Goal: Task Accomplishment & Management: Use online tool/utility

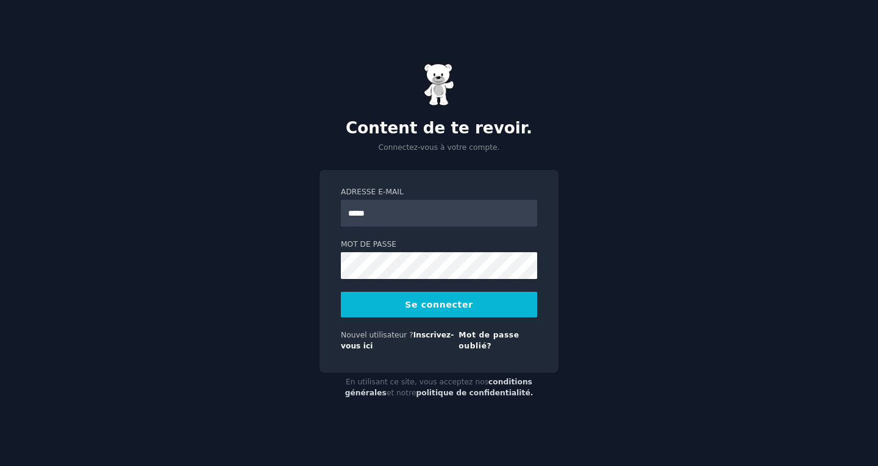
type input "**********"
click at [341, 292] on button "Se connecter" at bounding box center [439, 305] width 196 height 26
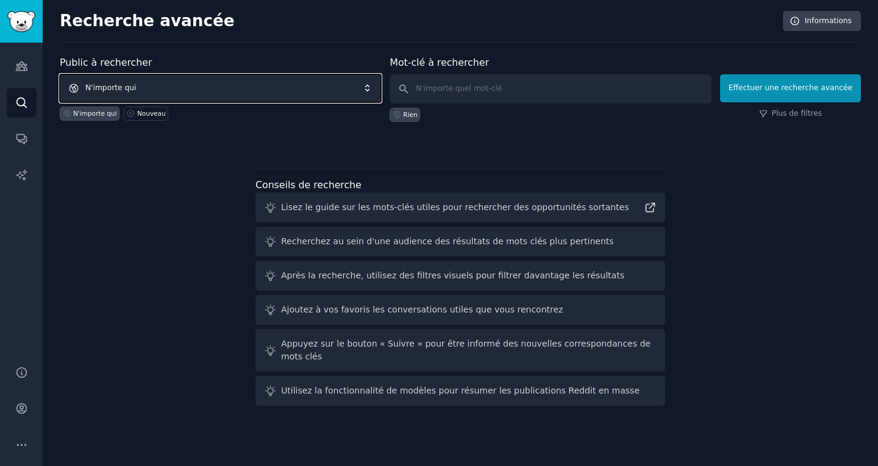
click at [179, 88] on span "N'importe qui" at bounding box center [220, 88] width 321 height 28
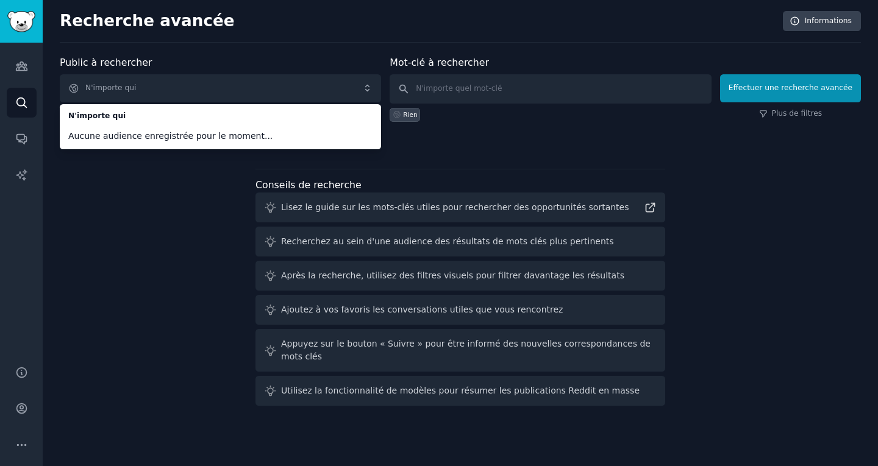
click at [173, 136] on font "Aucune audience enregistrée pour le moment..." at bounding box center [170, 136] width 204 height 10
click at [775, 82] on button "Effectuer une recherche avancée" at bounding box center [790, 88] width 141 height 28
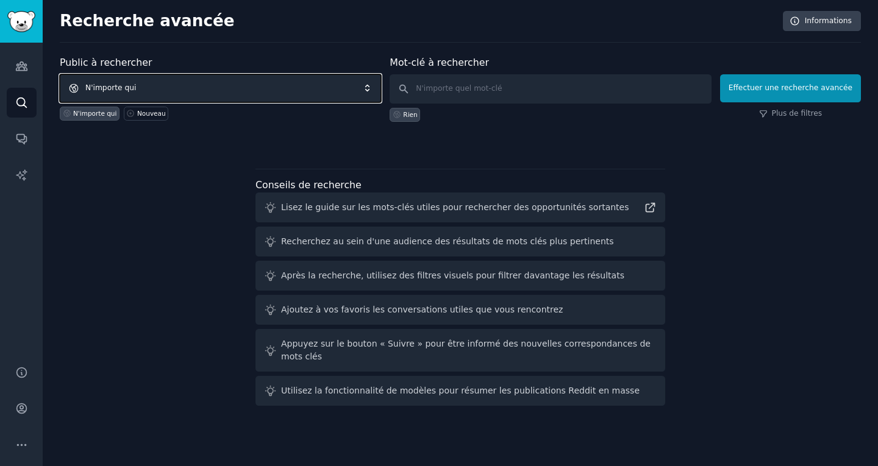
click at [177, 84] on span "N'importe qui" at bounding box center [220, 88] width 321 height 28
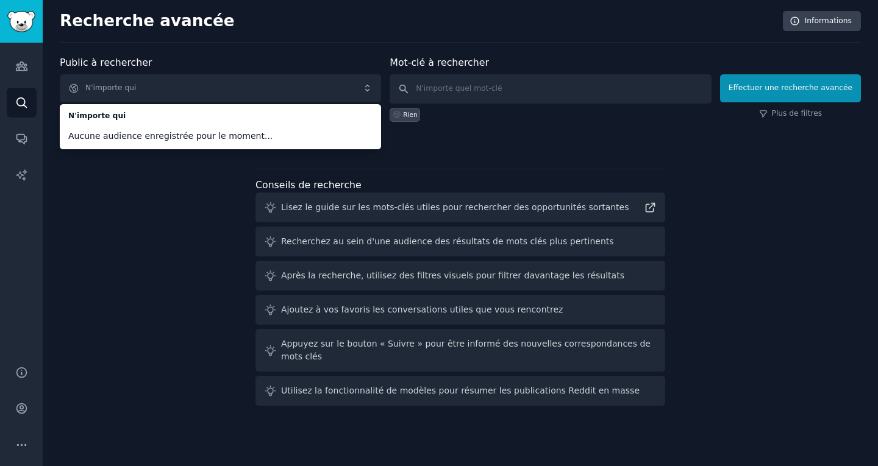
click at [86, 202] on div "Public à rechercher N'importe qui N'importe qui Aucune audience enregistrée pou…" at bounding box center [460, 232] width 801 height 355
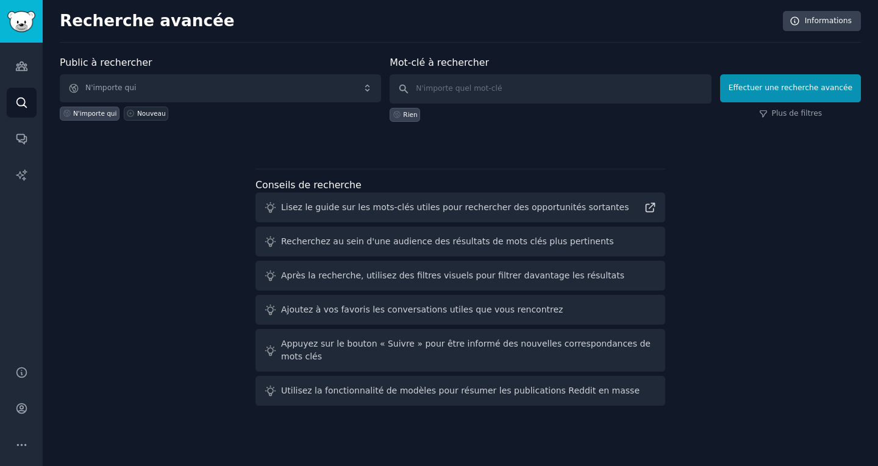
click at [148, 115] on font "Nouveau" at bounding box center [151, 113] width 29 height 7
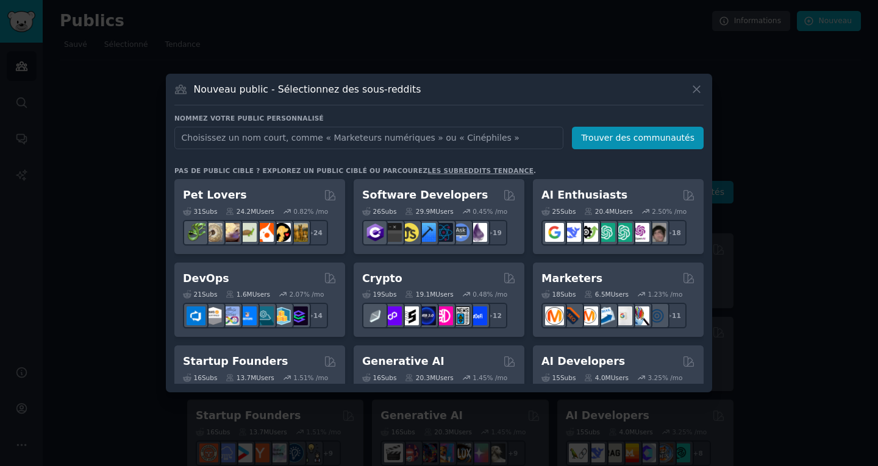
click at [239, 166] on div "Nommez votre public personnalisé Nom du public Trouver des communautés" at bounding box center [438, 275] width 529 height 218
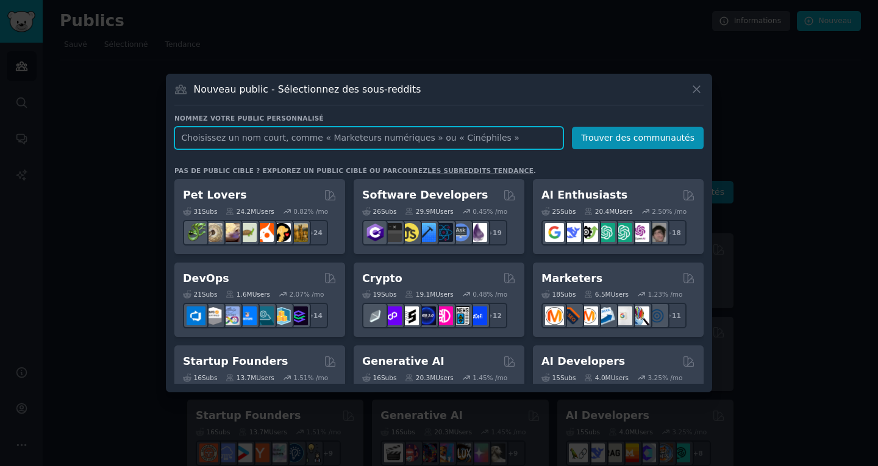
click at [235, 139] on input "text" at bounding box center [368, 138] width 389 height 23
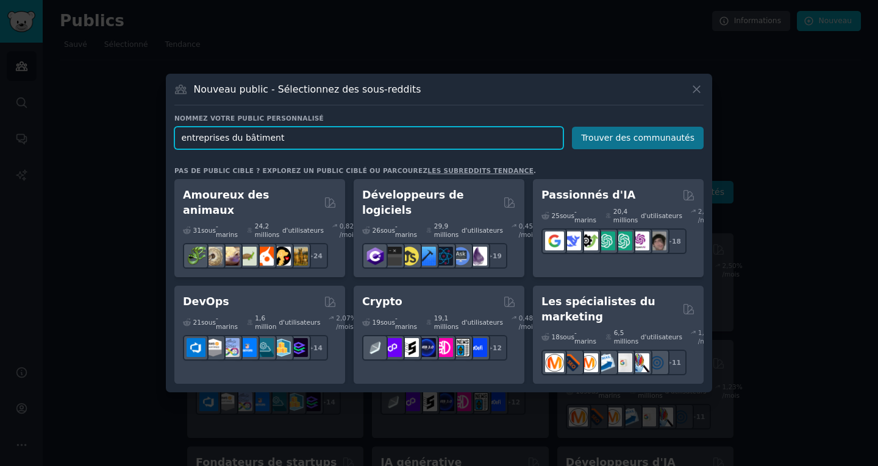
type input "entreprises du bâtiment"
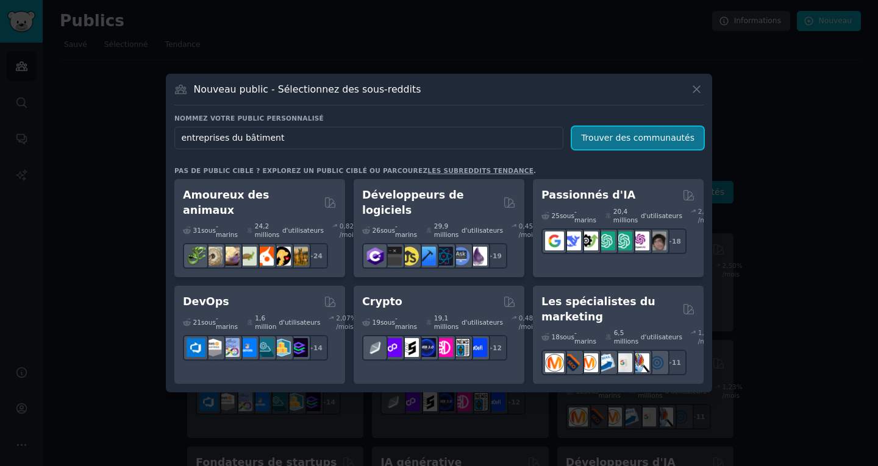
click at [617, 141] on font "Trouver des communautés" at bounding box center [637, 138] width 113 height 10
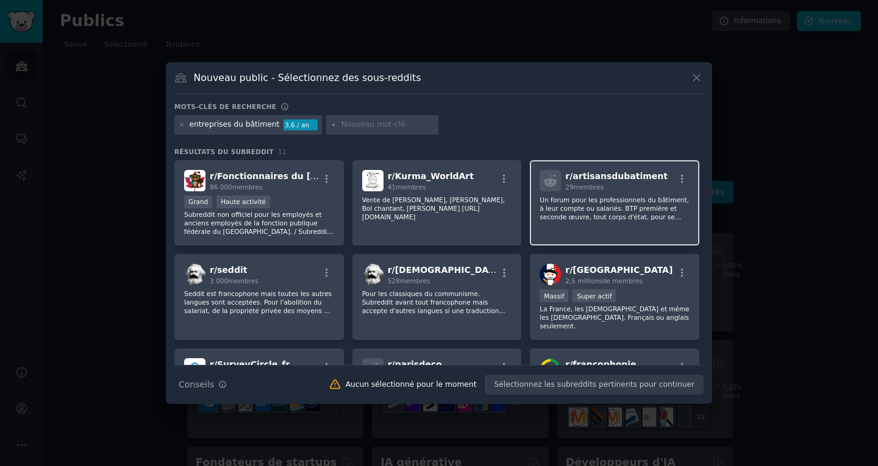
click at [646, 176] on font "artisansdubatiment" at bounding box center [620, 176] width 95 height 10
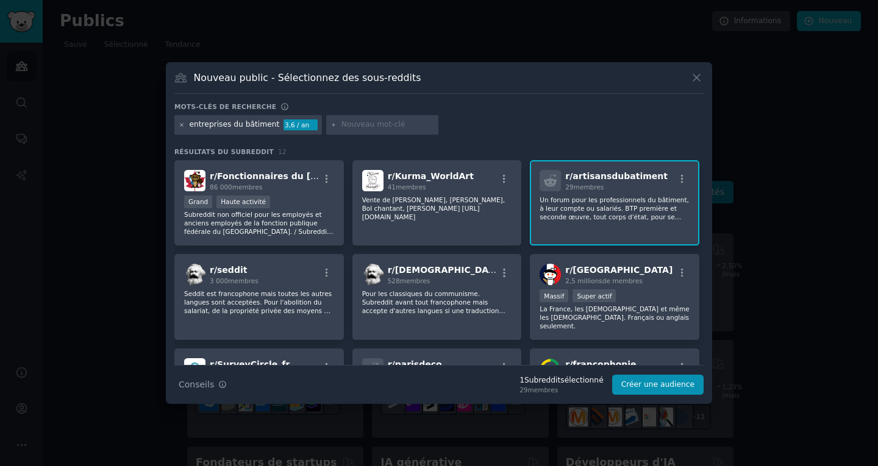
click at [179, 126] on icon at bounding box center [182, 125] width 7 height 7
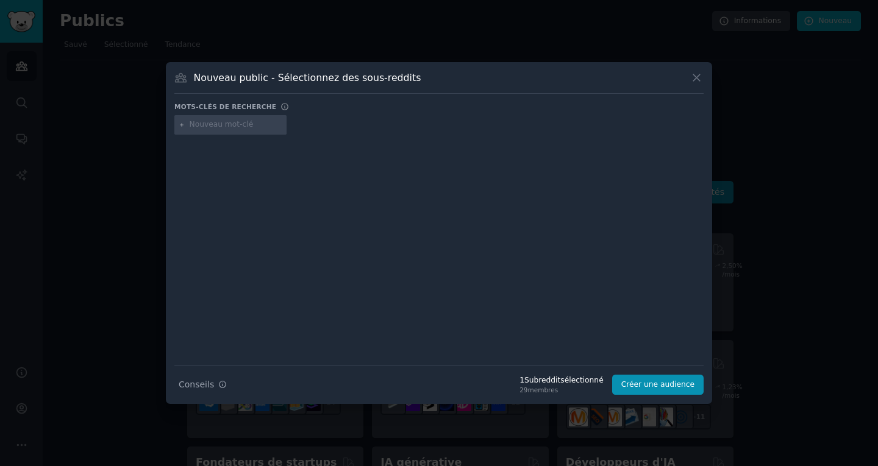
click at [232, 130] on div at bounding box center [230, 125] width 112 height 20
click at [690, 81] on button at bounding box center [697, 78] width 14 height 14
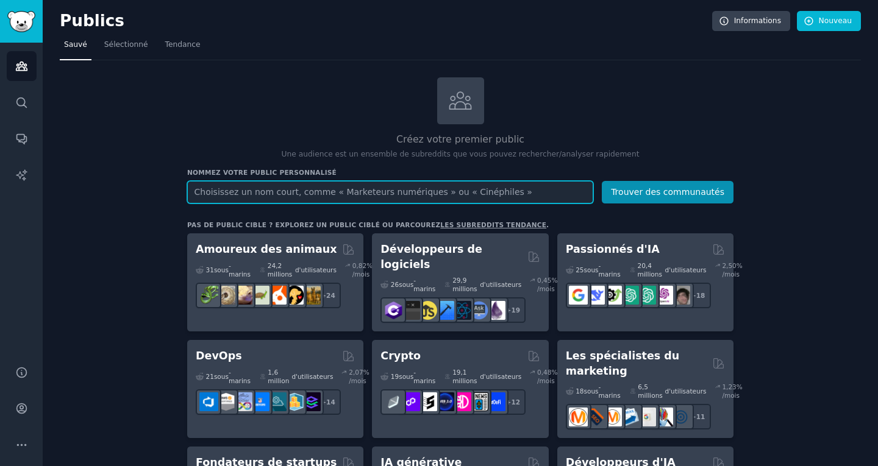
click at [383, 195] on input "text" at bounding box center [390, 192] width 406 height 23
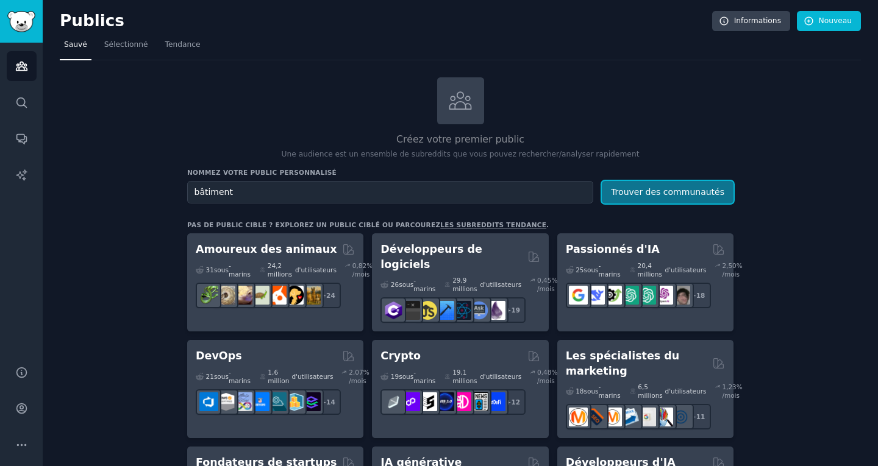
click at [688, 193] on font "Trouver des communautés" at bounding box center [667, 192] width 113 height 10
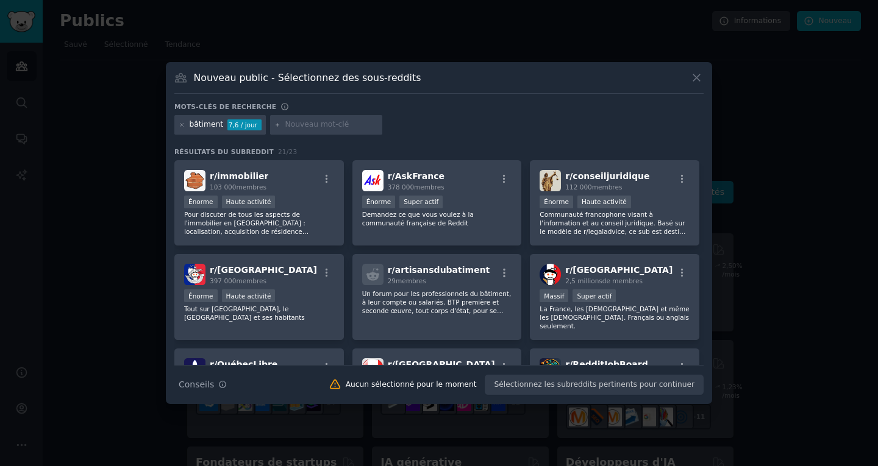
click at [699, 78] on icon at bounding box center [696, 77] width 13 height 13
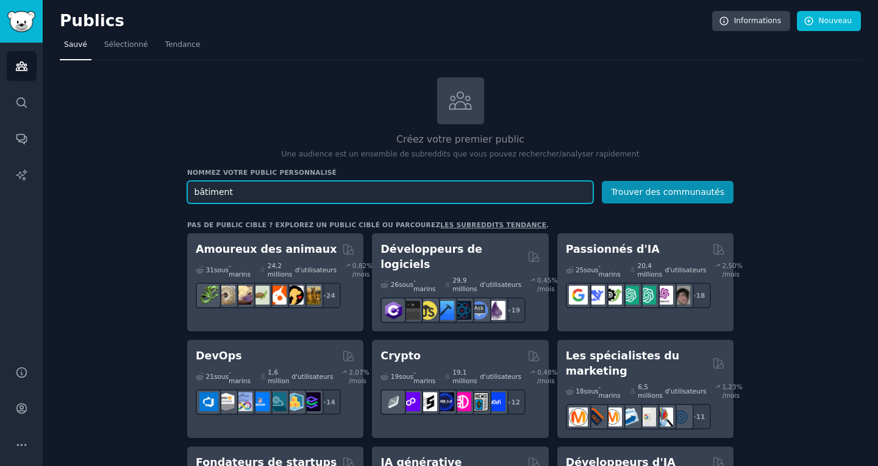
click at [276, 191] on input "bâtiment" at bounding box center [390, 192] width 406 height 23
type input "btp"
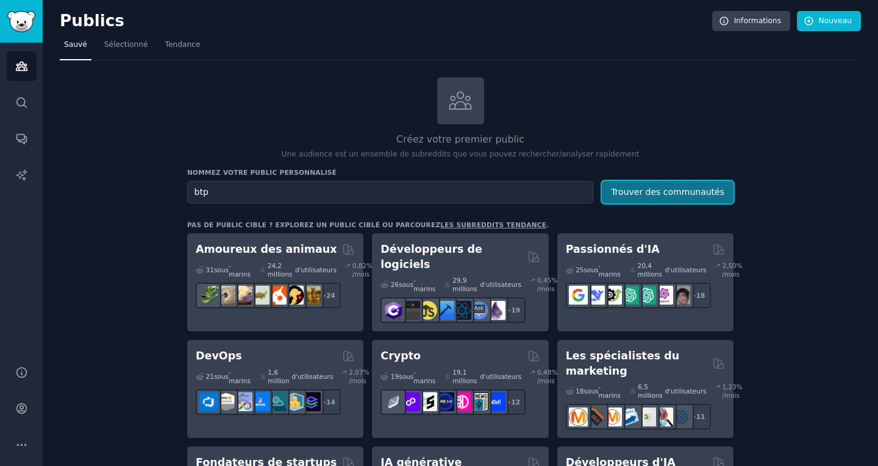
click at [635, 187] on font "Trouver des communautés" at bounding box center [667, 192] width 113 height 10
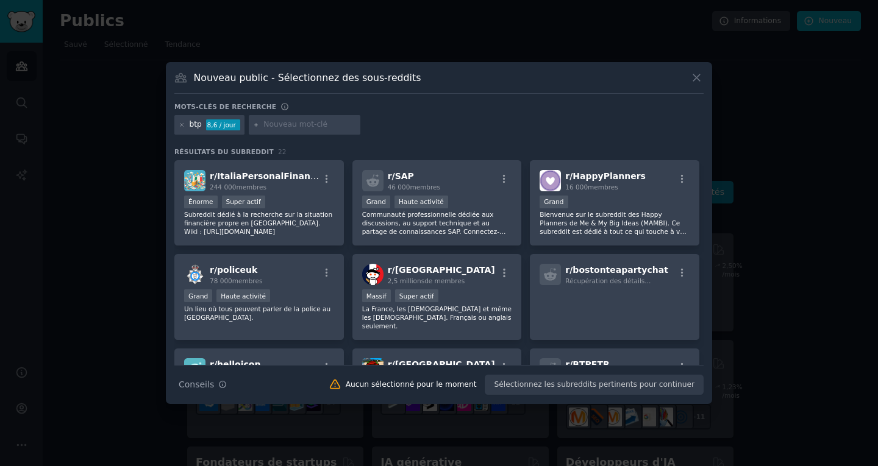
click at [693, 85] on div "Nouveau public - Sélectionnez des sous-reddits" at bounding box center [438, 82] width 529 height 23
click at [182, 123] on icon at bounding box center [182, 125] width 7 height 7
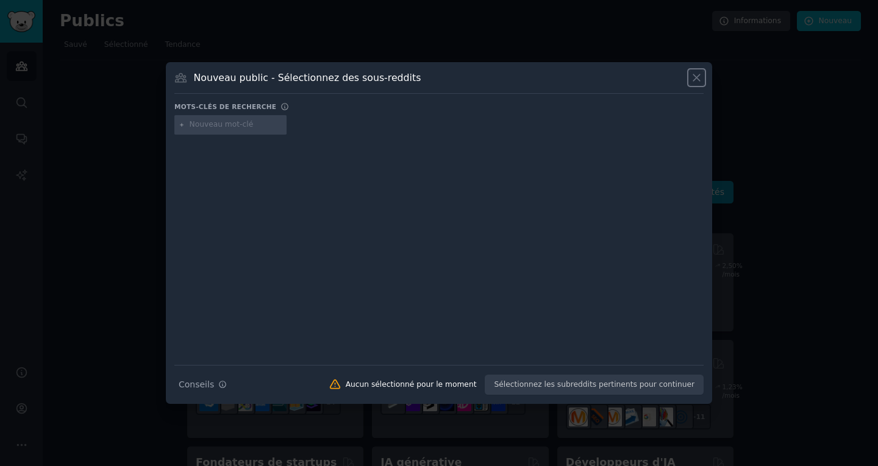
click at [694, 82] on icon at bounding box center [696, 77] width 13 height 13
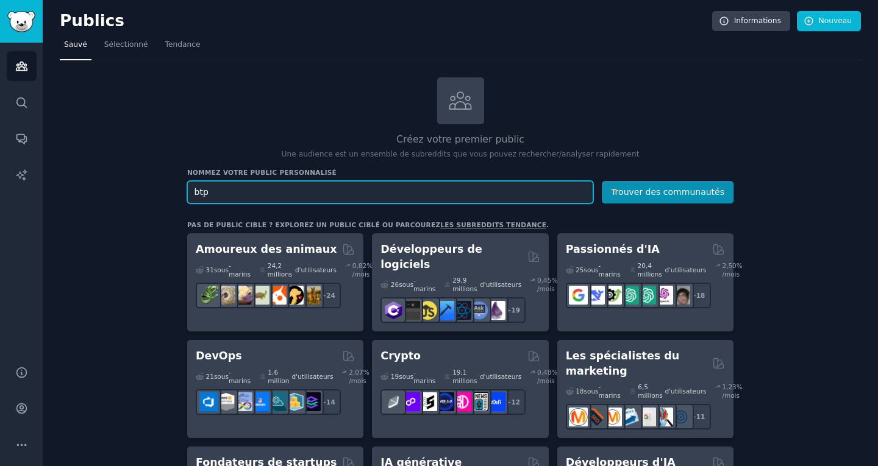
click at [295, 191] on input "btp" at bounding box center [390, 192] width 406 height 23
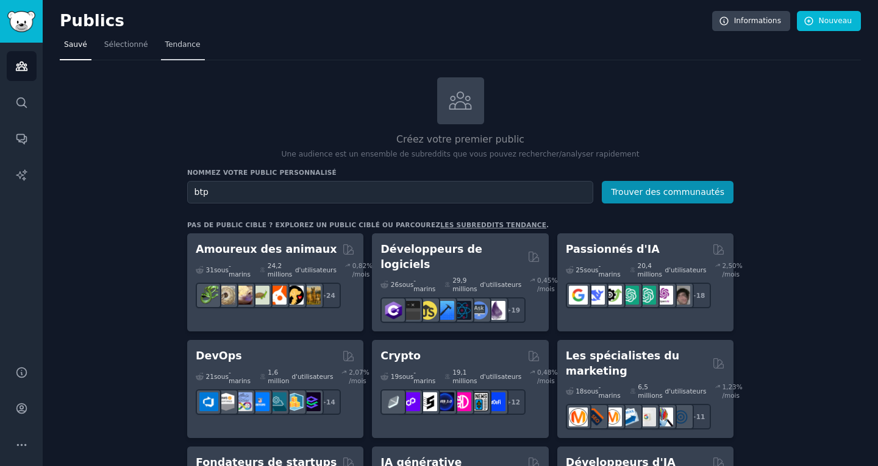
click at [174, 51] on link "Tendance" at bounding box center [183, 47] width 44 height 25
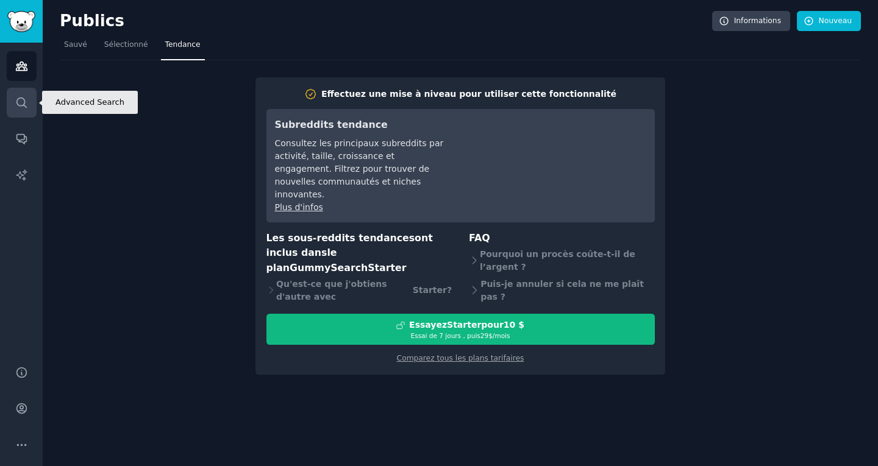
click at [25, 99] on icon "Barre latérale" at bounding box center [21, 102] width 13 height 13
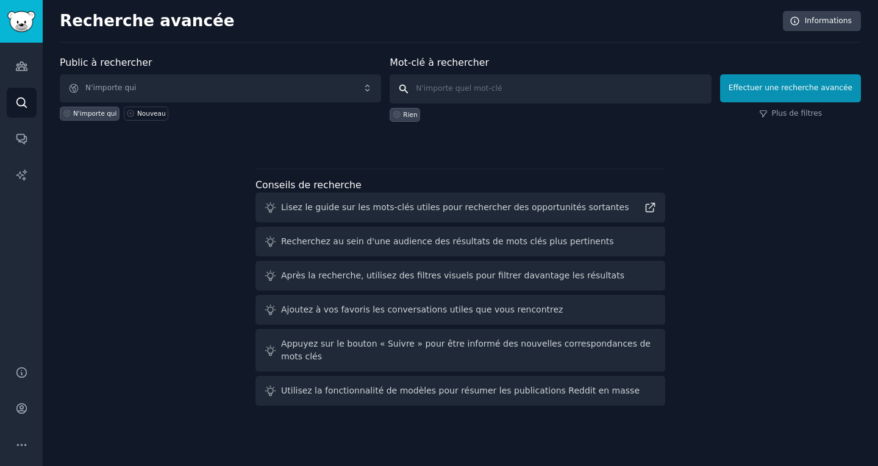
click at [535, 87] on input "text" at bounding box center [550, 88] width 321 height 29
click at [648, 204] on icon at bounding box center [650, 208] width 9 height 9
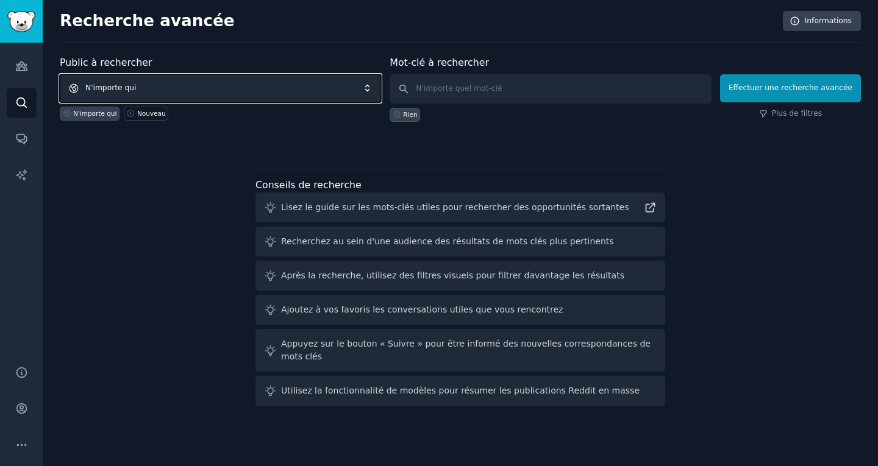
click at [274, 94] on span "N'importe qui" at bounding box center [220, 88] width 321 height 28
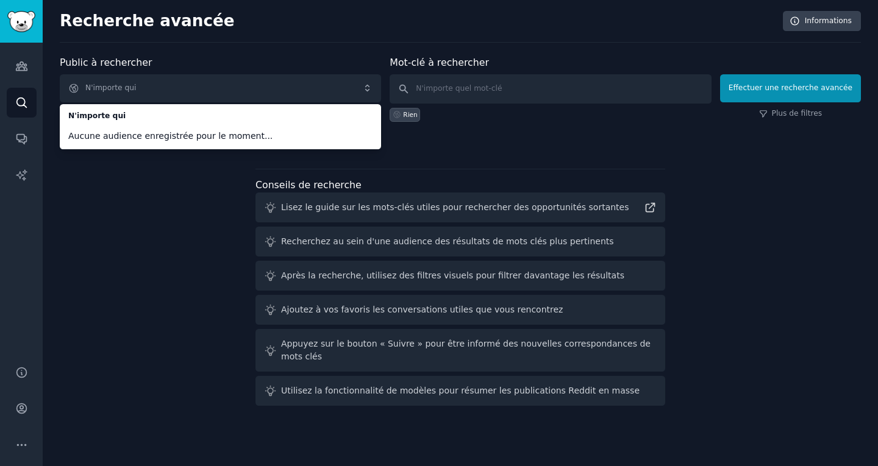
click at [146, 199] on div "Public à rechercher N'importe qui N'importe qui Aucune audience enregistrée pou…" at bounding box center [460, 232] width 801 height 355
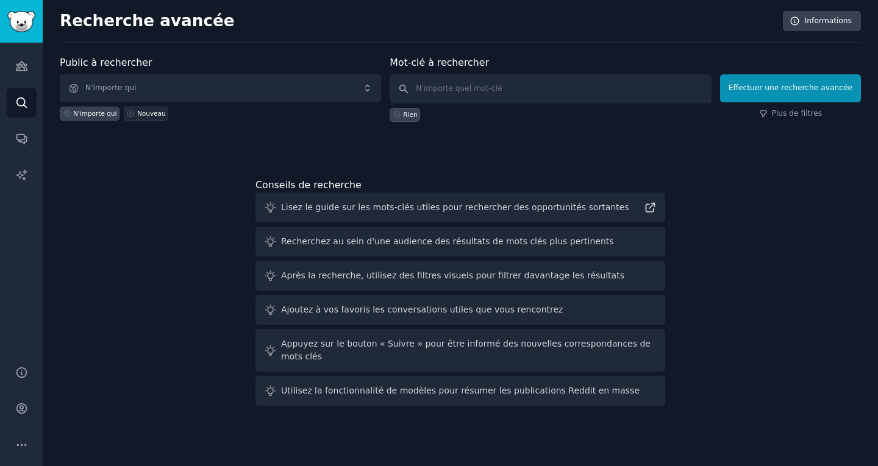
click at [138, 115] on font "Nouveau" at bounding box center [151, 113] width 29 height 7
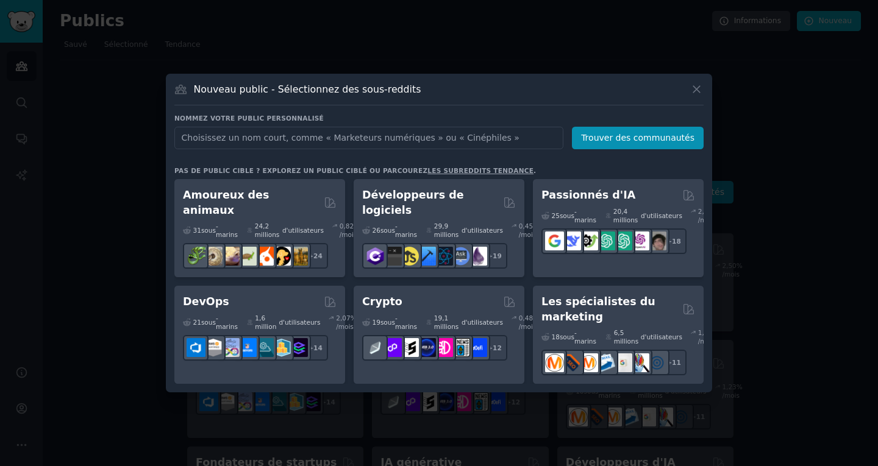
type input "con"
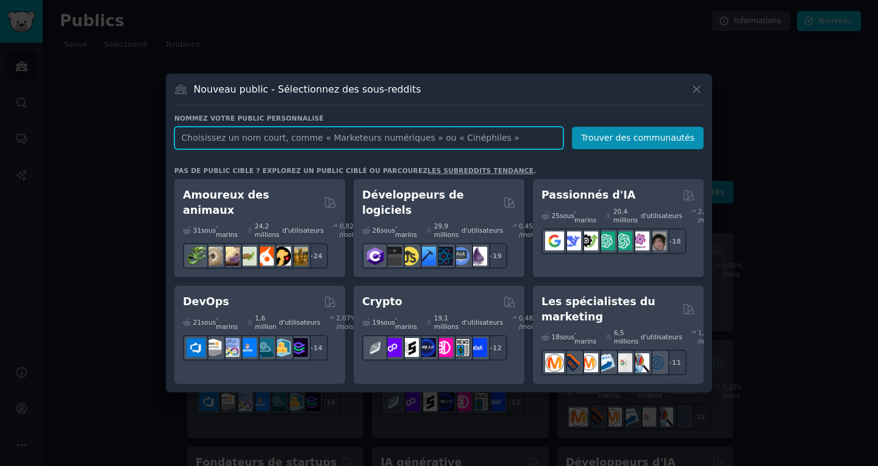
click at [277, 138] on input "text" at bounding box center [368, 138] width 389 height 23
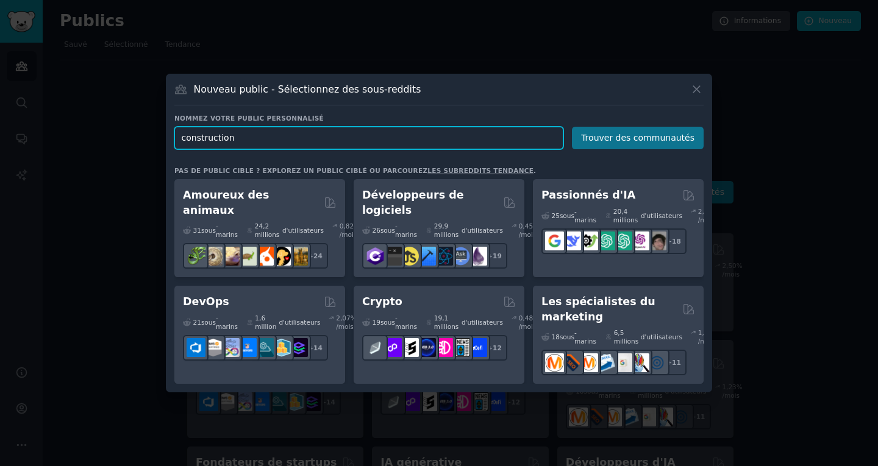
type input "construction"
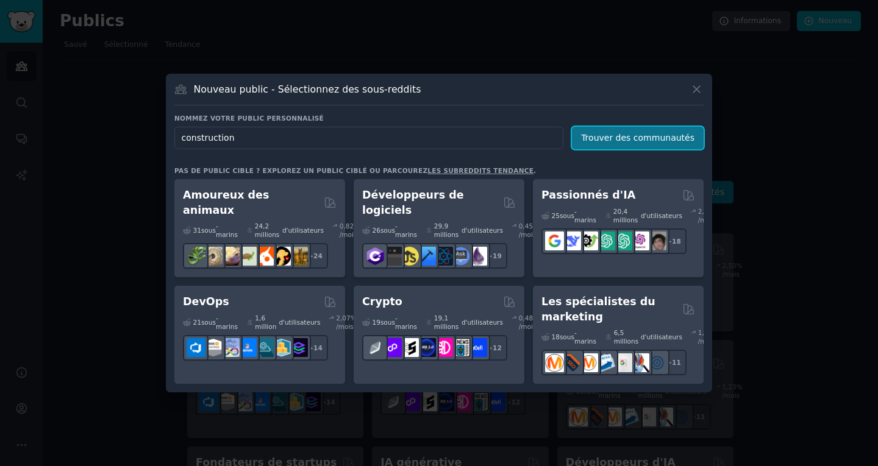
click at [656, 141] on font "Trouver des communautés" at bounding box center [637, 138] width 113 height 10
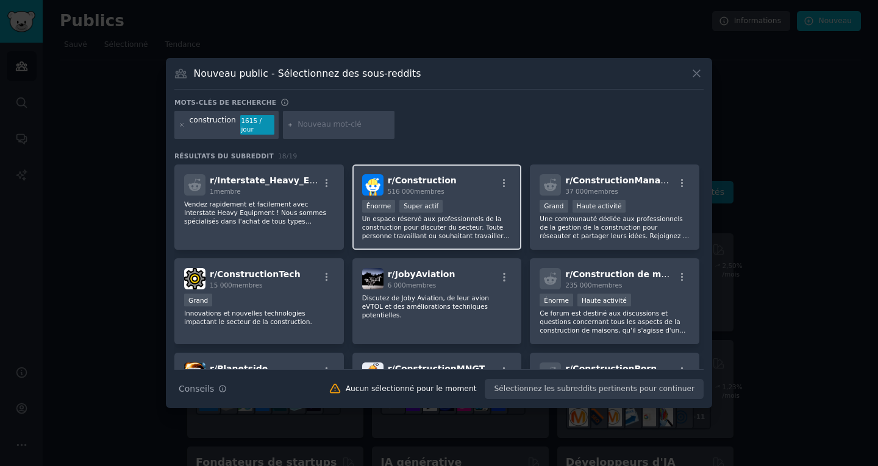
click at [462, 232] on font "Un espace réservé aux professionnels de la construction pour discuter du secteu…" at bounding box center [436, 261] width 149 height 93
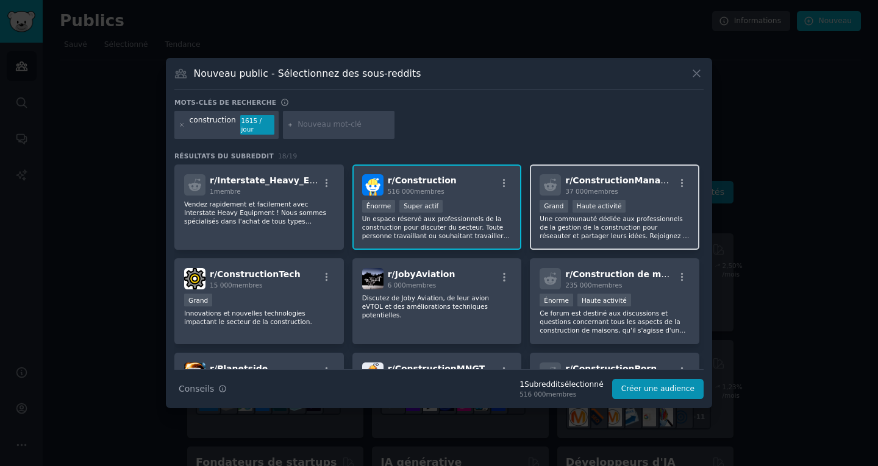
click at [657, 232] on font "Une communauté dédiée aux professionnels de la gestion de la construction pour …" at bounding box center [614, 235] width 149 height 41
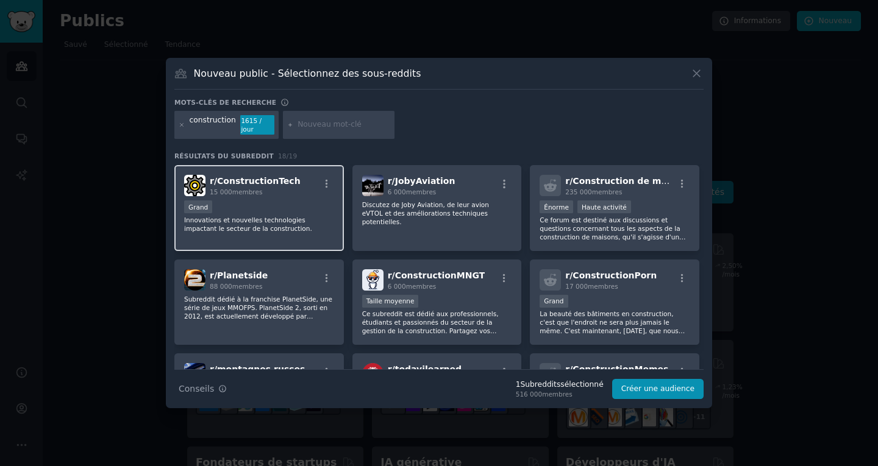
scroll to position [90, 0]
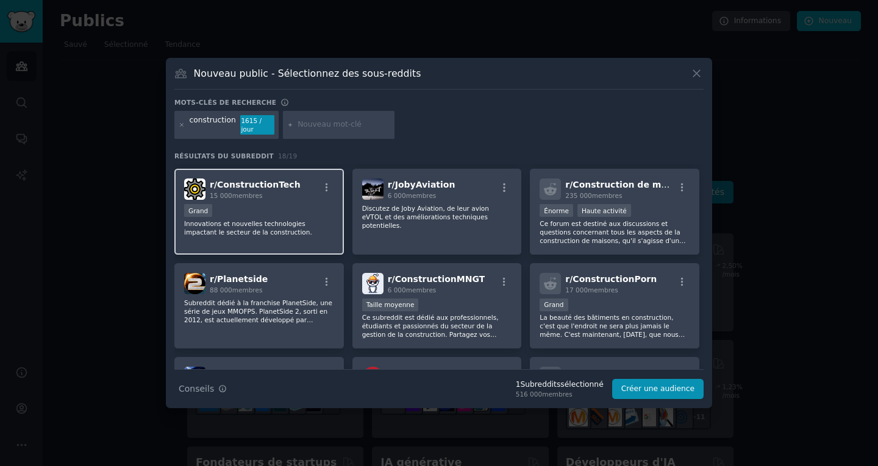
click at [274, 191] on div "15 000 membres" at bounding box center [255, 195] width 91 height 9
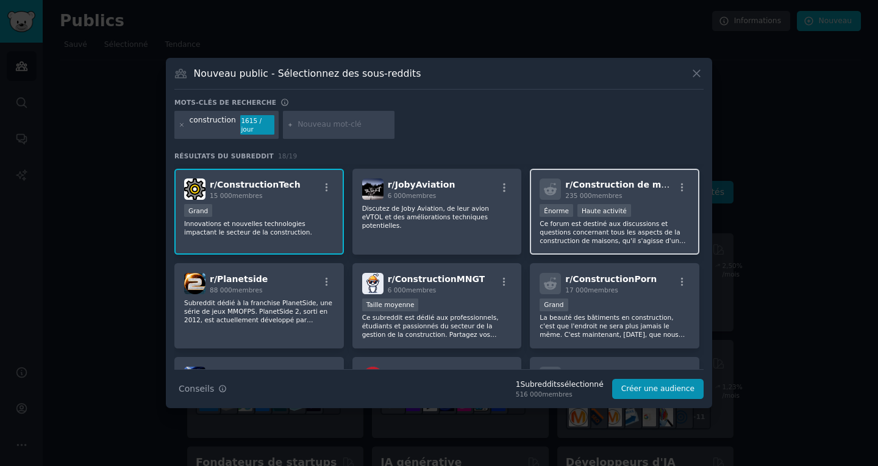
click at [628, 235] on font "Ce forum est destiné aux discussions et questions concernant tous les aspects d…" at bounding box center [613, 270] width 146 height 101
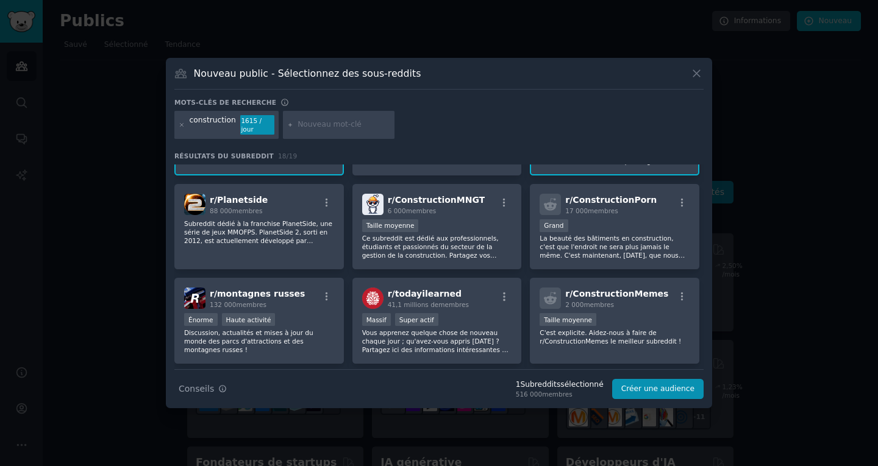
scroll to position [172, 0]
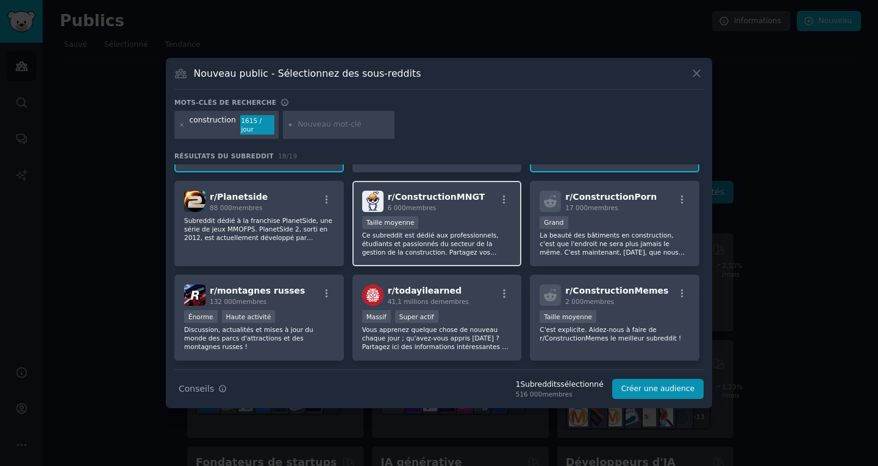
click at [455, 240] on font "Ce subreddit est dédié aux professionnels, étudiants et passionnés du secteur d…" at bounding box center [430, 257] width 137 height 50
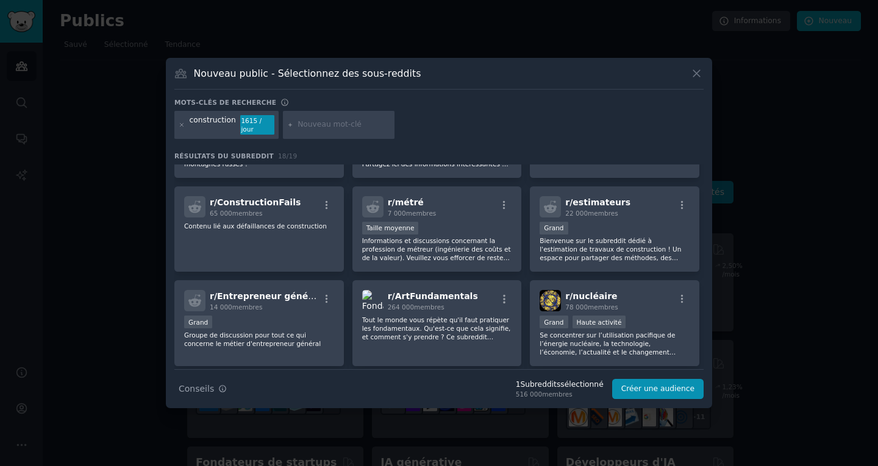
scroll to position [355, 0]
click at [218, 216] on div "r/ ConstructionFails 65 000 membres Contenu lié aux défaillances de construction" at bounding box center [259, 229] width 170 height 86
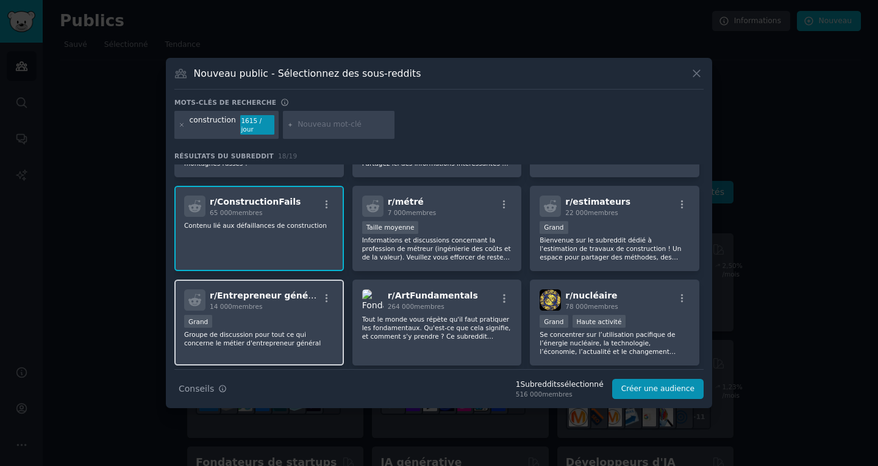
scroll to position [395, 0]
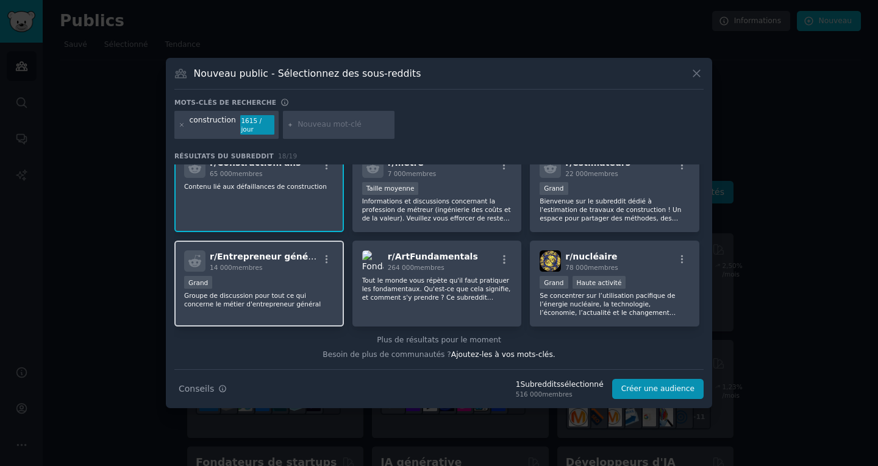
click at [273, 277] on div "Grand" at bounding box center [259, 283] width 150 height 15
click at [669, 391] on button "Créer une audience" at bounding box center [657, 389] width 91 height 21
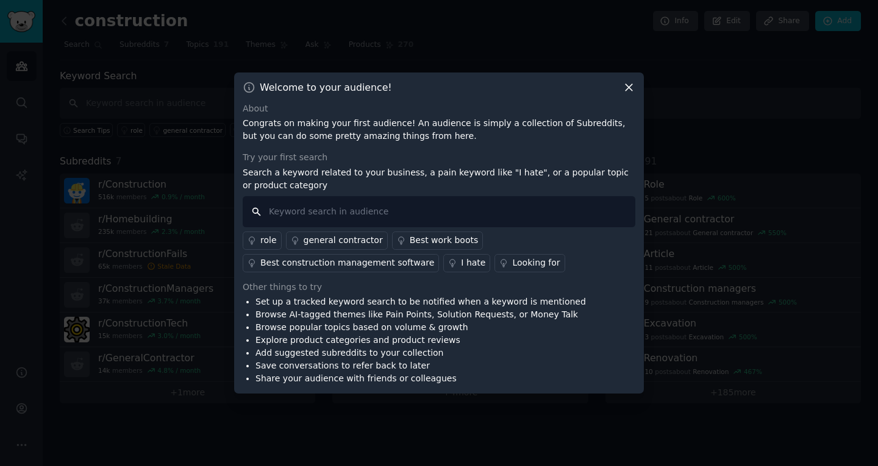
click at [300, 225] on input "text" at bounding box center [439, 211] width 393 height 31
type input "avocat"
click at [630, 89] on icon at bounding box center [629, 87] width 7 height 7
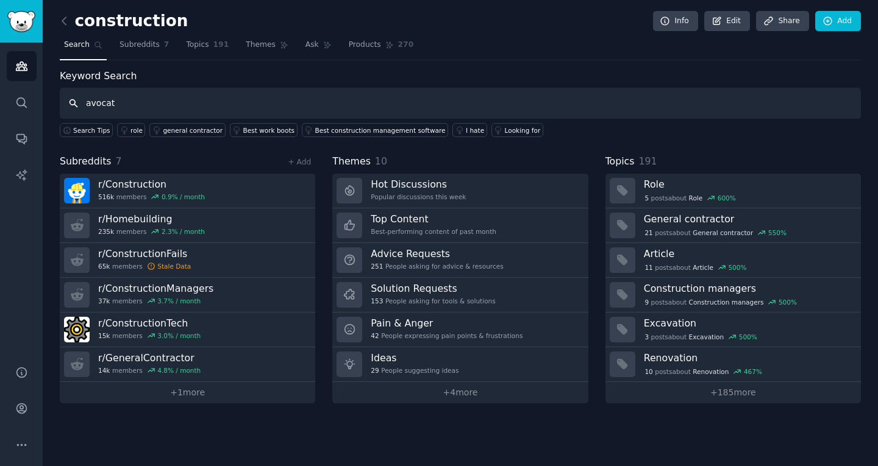
type input "avocat"
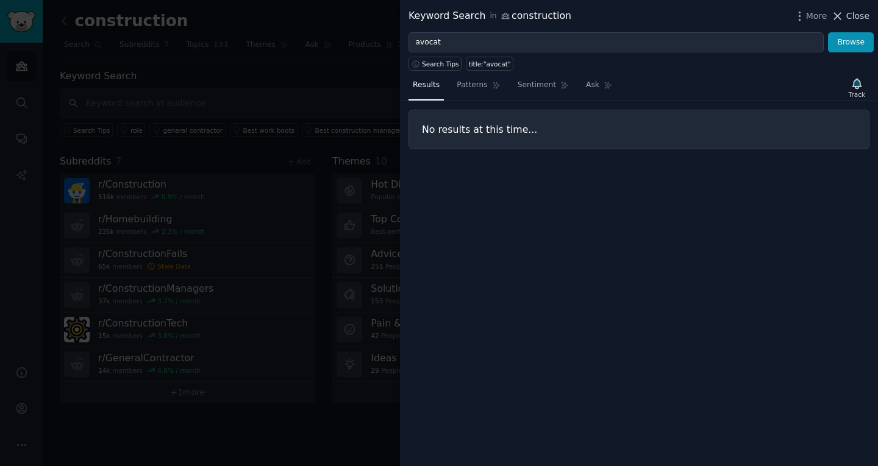
click at [858, 13] on span "Close" at bounding box center [857, 16] width 23 height 13
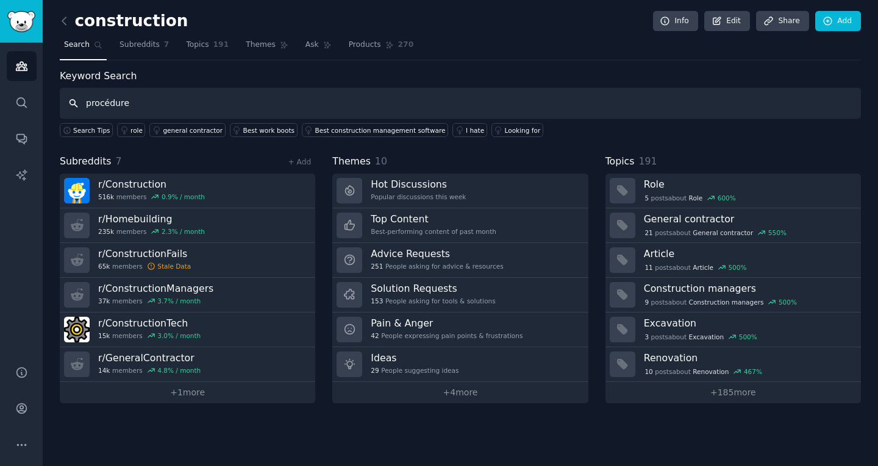
type input "procédure"
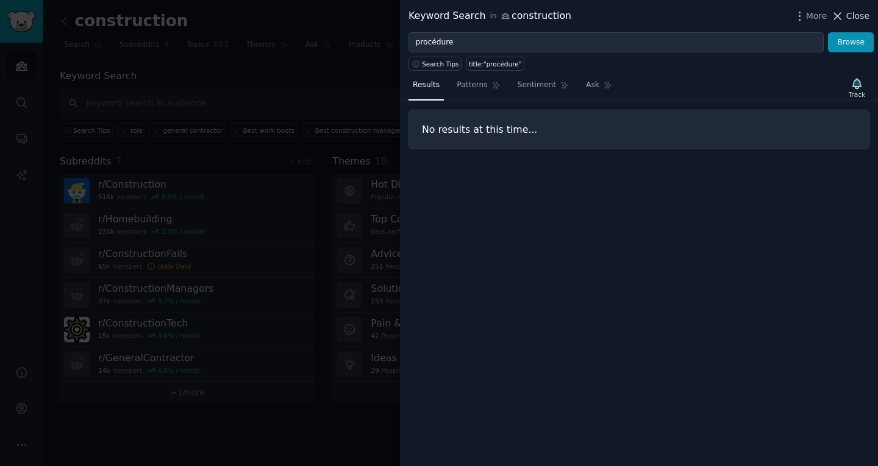
click at [841, 15] on icon at bounding box center [838, 16] width 7 height 7
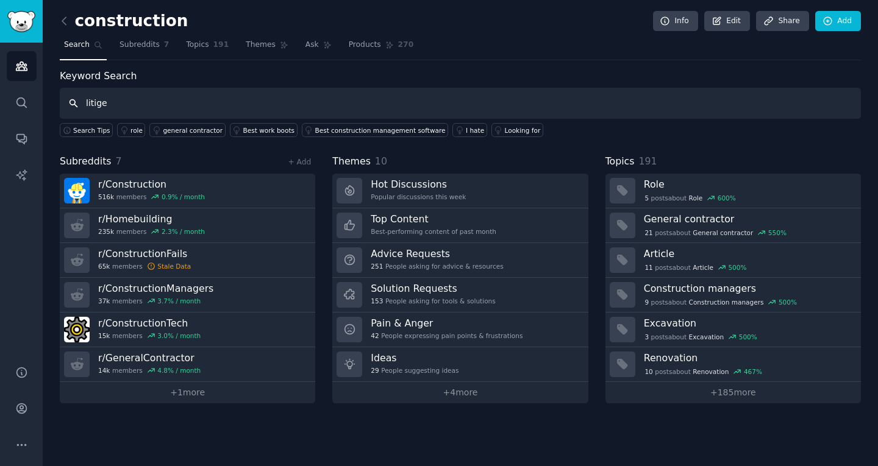
type input "litige"
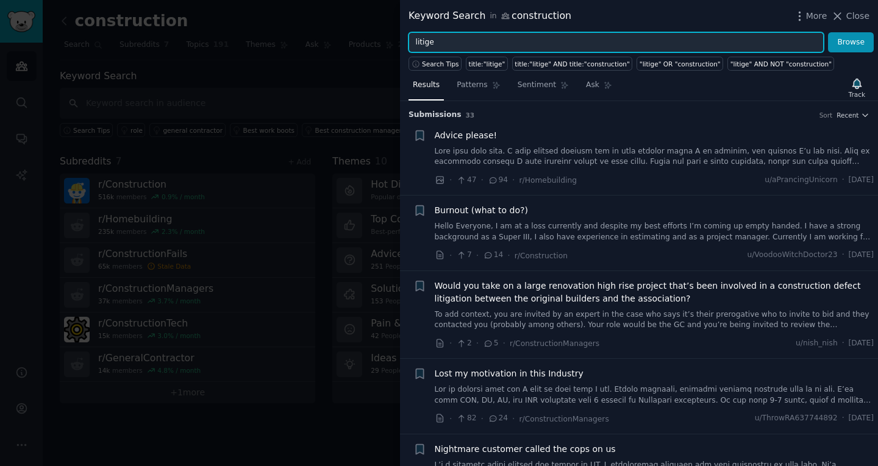
click at [420, 39] on input "litige" at bounding box center [616, 42] width 415 height 21
type input "honoraires"
click at [828, 32] on button "Browse" at bounding box center [851, 42] width 46 height 21
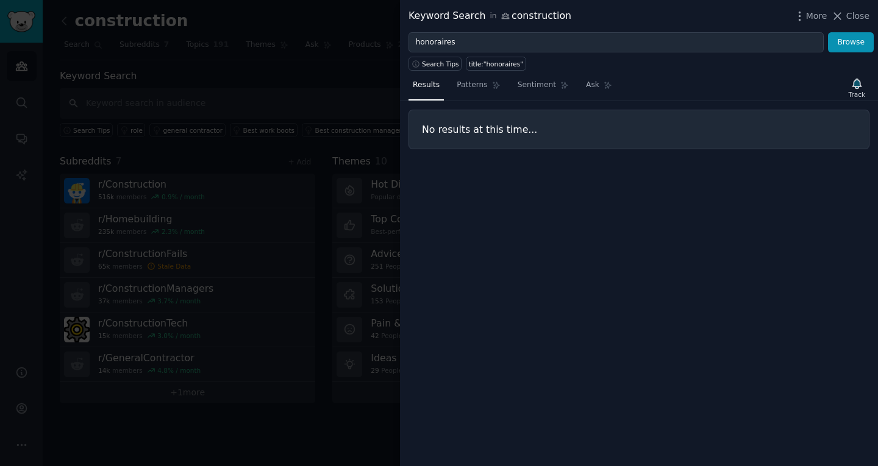
click at [328, 81] on div at bounding box center [439, 233] width 878 height 466
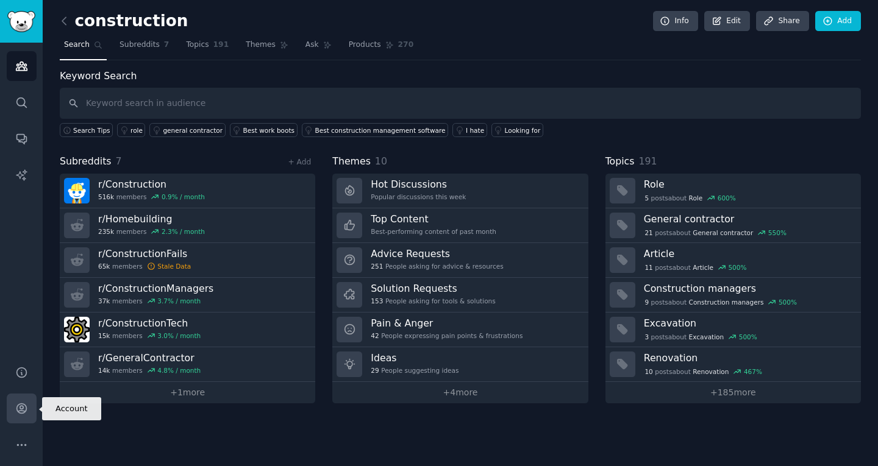
click at [14, 412] on link "Account" at bounding box center [22, 409] width 30 height 30
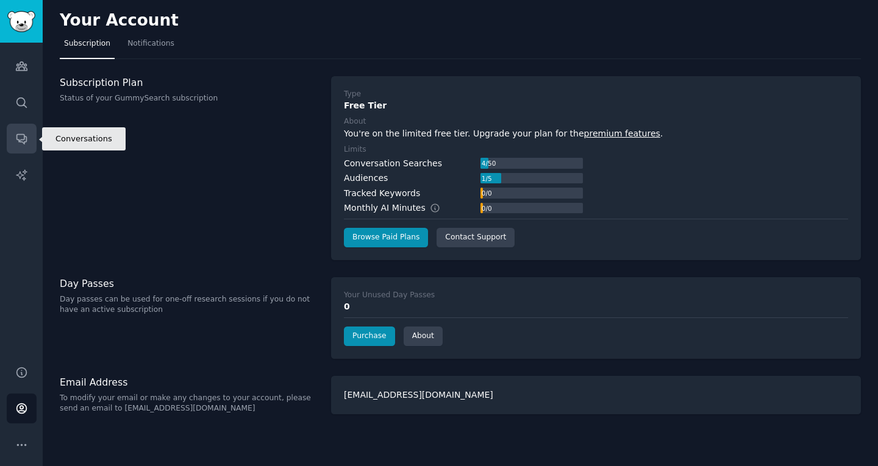
click at [27, 139] on icon "Sidebar" at bounding box center [21, 138] width 13 height 13
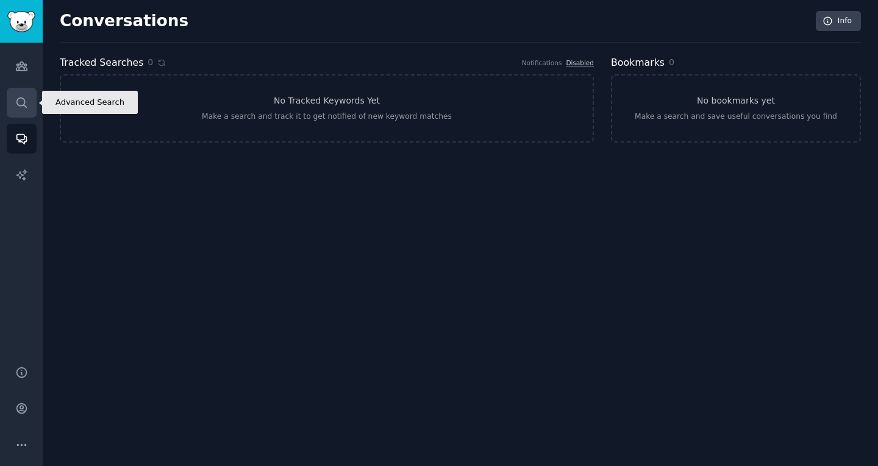
click at [27, 101] on icon "Sidebar" at bounding box center [21, 102] width 13 height 13
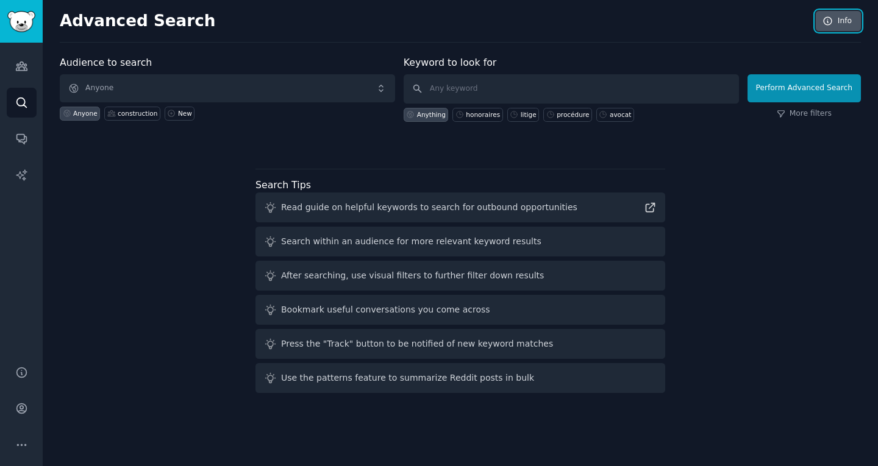
click at [827, 21] on icon at bounding box center [828, 21] width 11 height 11
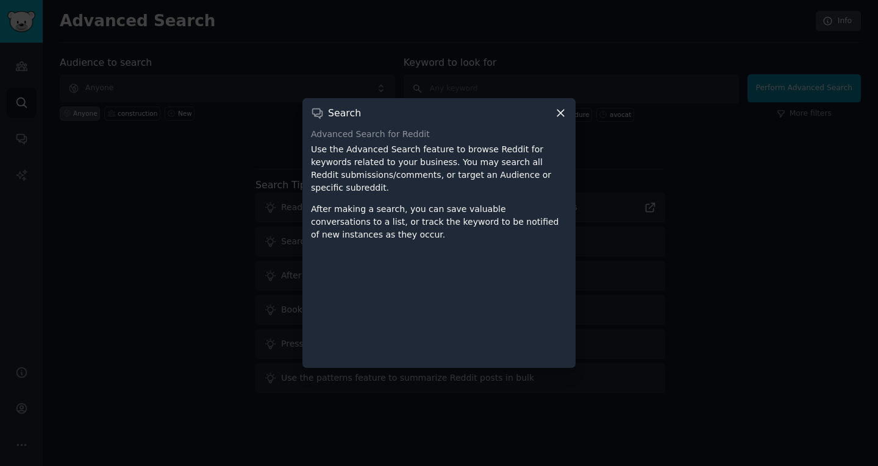
click at [556, 120] on icon at bounding box center [560, 113] width 13 height 13
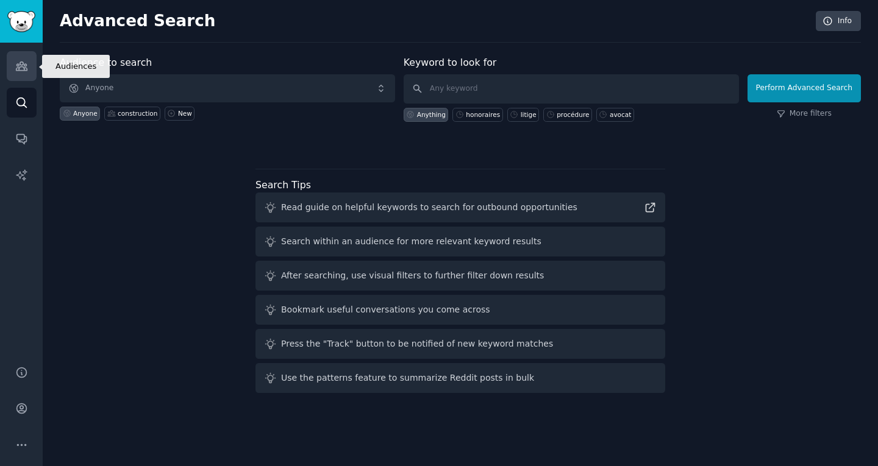
click at [18, 62] on icon "Sidebar" at bounding box center [21, 66] width 13 height 13
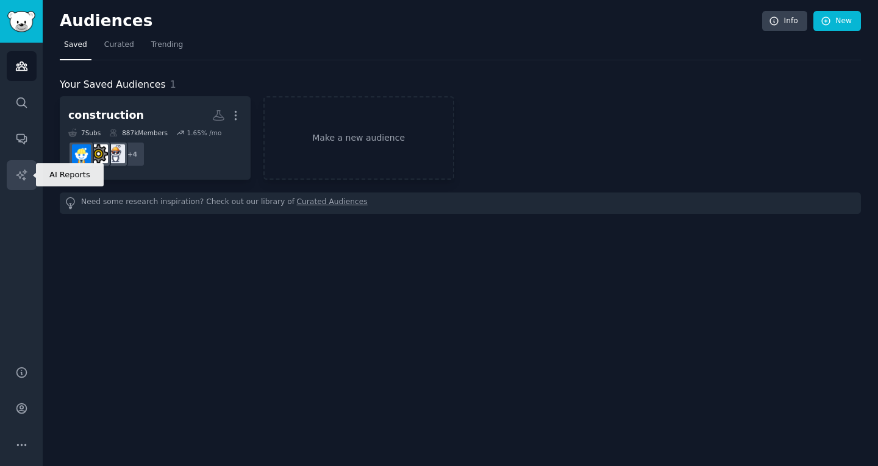
click at [18, 169] on icon "Sidebar" at bounding box center [21, 175] width 13 height 13
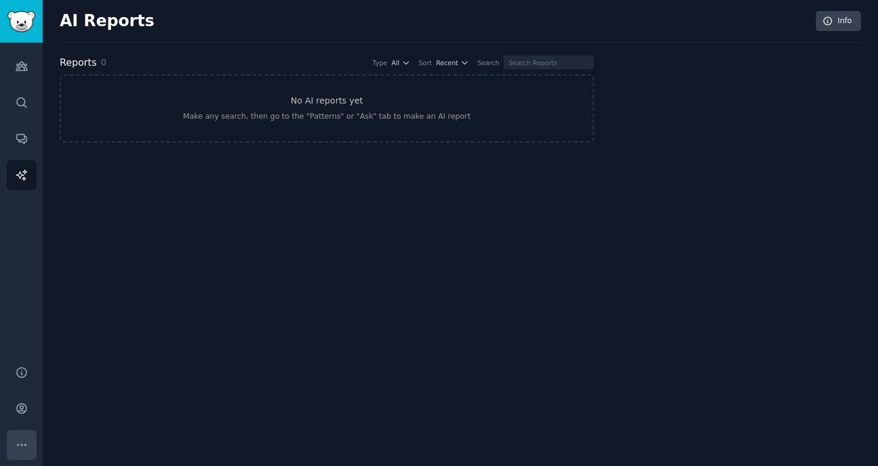
click at [18, 449] on icon "Sidebar" at bounding box center [21, 445] width 13 height 13
click at [739, 213] on div "AI Reports Info Reports 0 Type All Sort Recent Search No AI reports yet Make an…" at bounding box center [460, 233] width 835 height 466
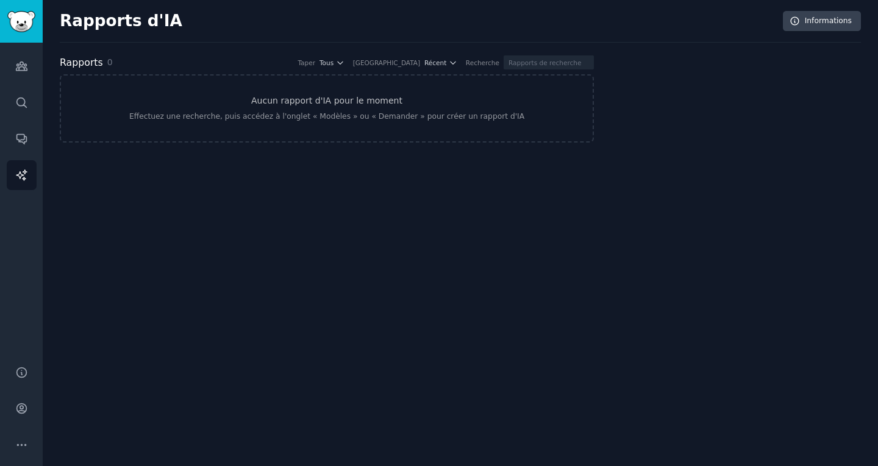
click at [313, 51] on div "Rapports d'IA Informations Rapports 0 Taper Tous Trier Récent Recherche Aucun r…" at bounding box center [460, 84] width 801 height 134
click at [14, 70] on link "Publics" at bounding box center [22, 66] width 30 height 30
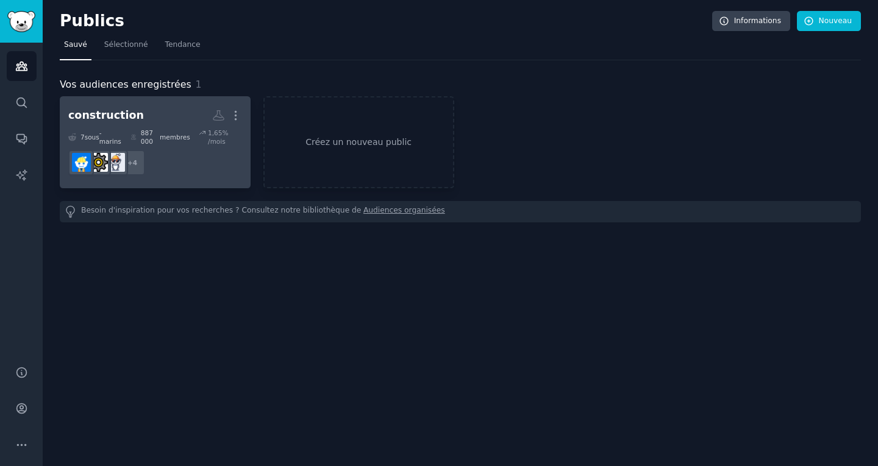
click at [168, 117] on h2 "construction Plus" at bounding box center [155, 115] width 174 height 21
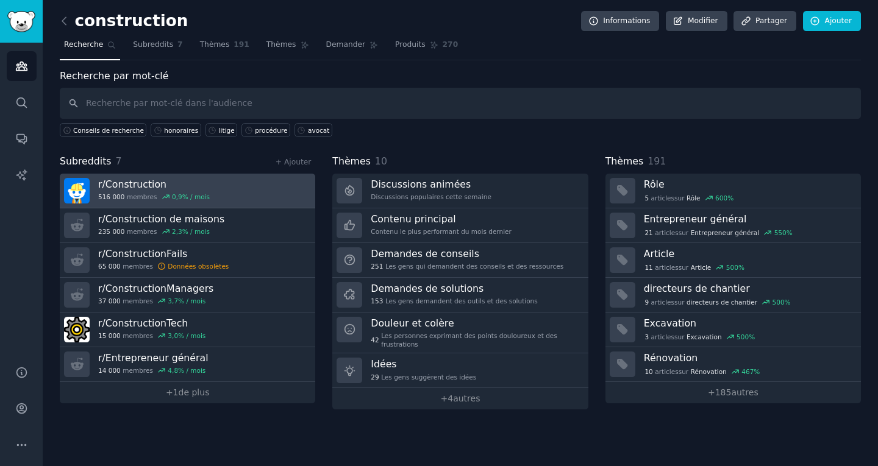
click at [195, 185] on h3 "r/ Construction" at bounding box center [154, 184] width 112 height 13
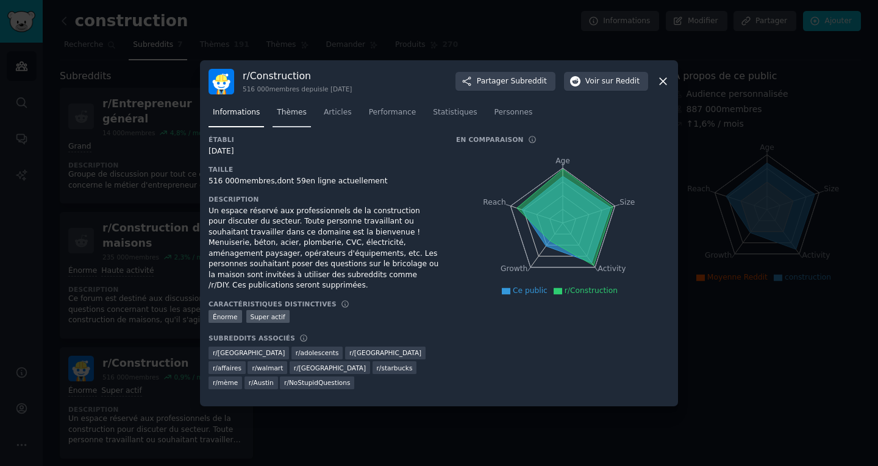
click at [293, 116] on font "Thèmes" at bounding box center [292, 112] width 30 height 9
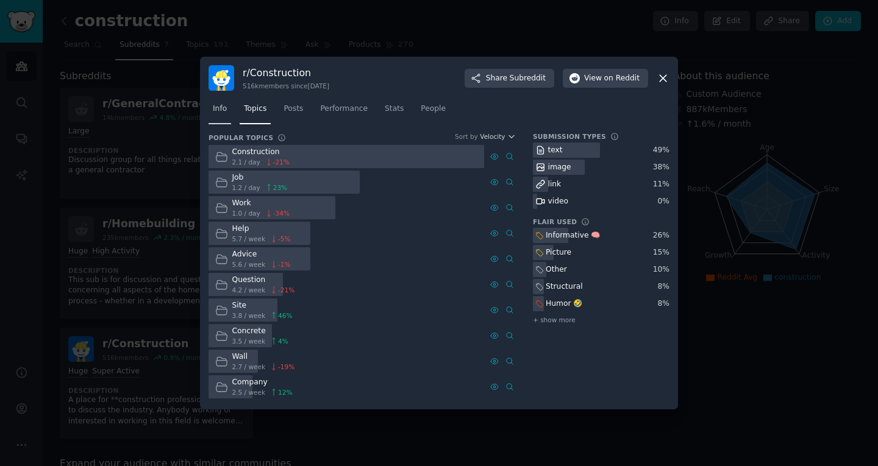
click at [215, 109] on span "Info" at bounding box center [220, 109] width 14 height 11
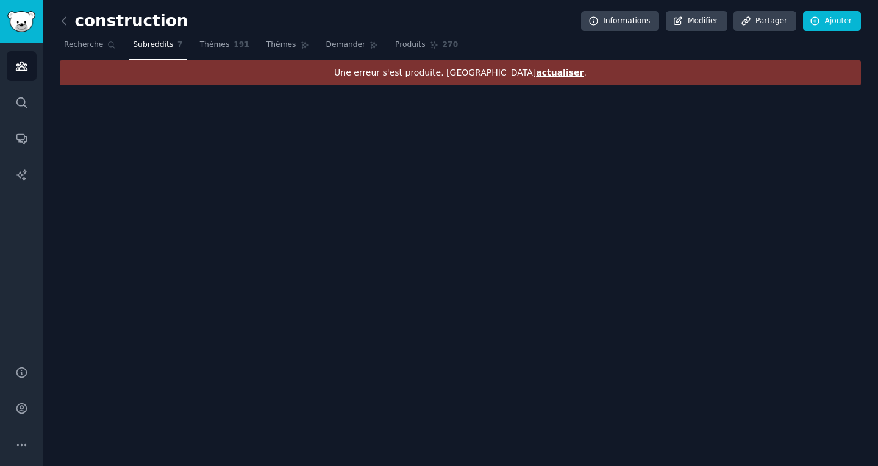
click at [250, 143] on div "construction Informations Modifier Partager Ajouter Recherche Subreddits 7 Thèm…" at bounding box center [460, 233] width 835 height 466
click at [203, 44] on font "Thèmes" at bounding box center [215, 44] width 30 height 9
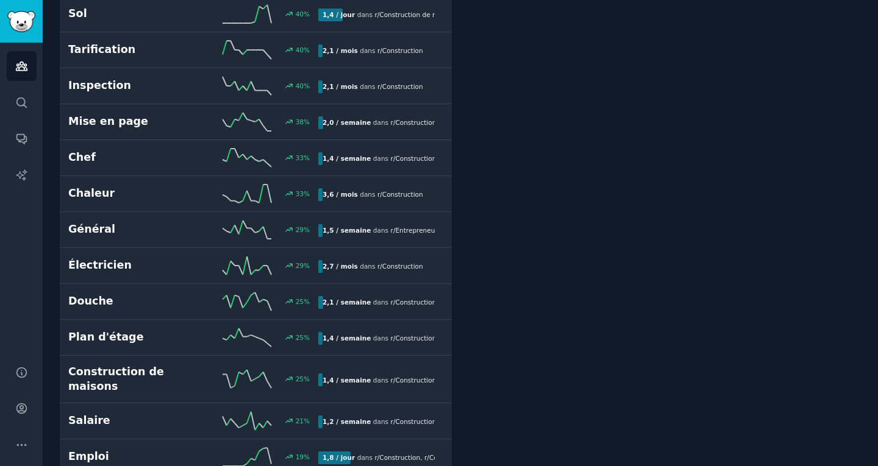
scroll to position [2872, 0]
